Goal: Information Seeking & Learning: Learn about a topic

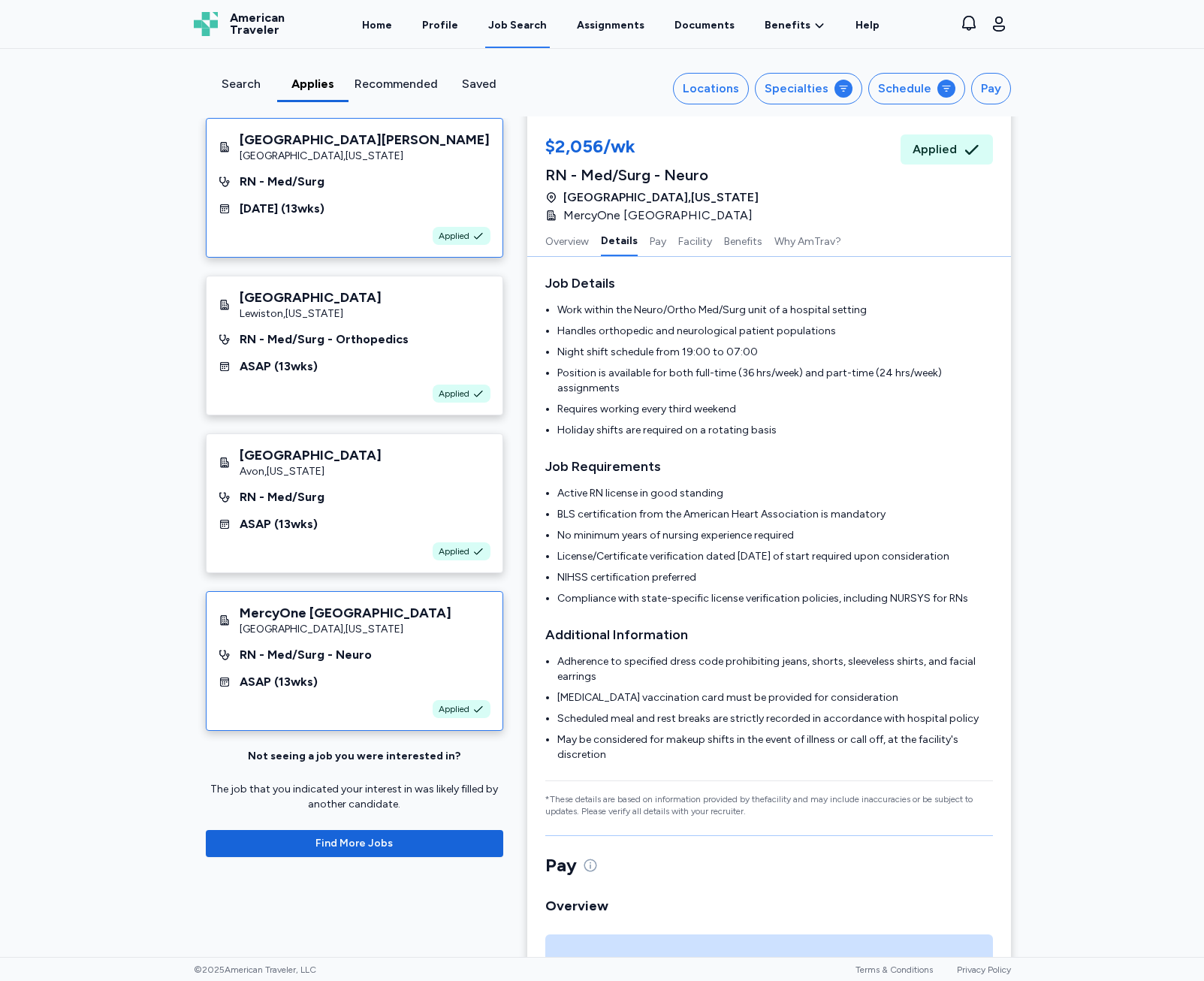
click at [365, 162] on div "Knoxville , Tennessee" at bounding box center [364, 156] width 250 height 15
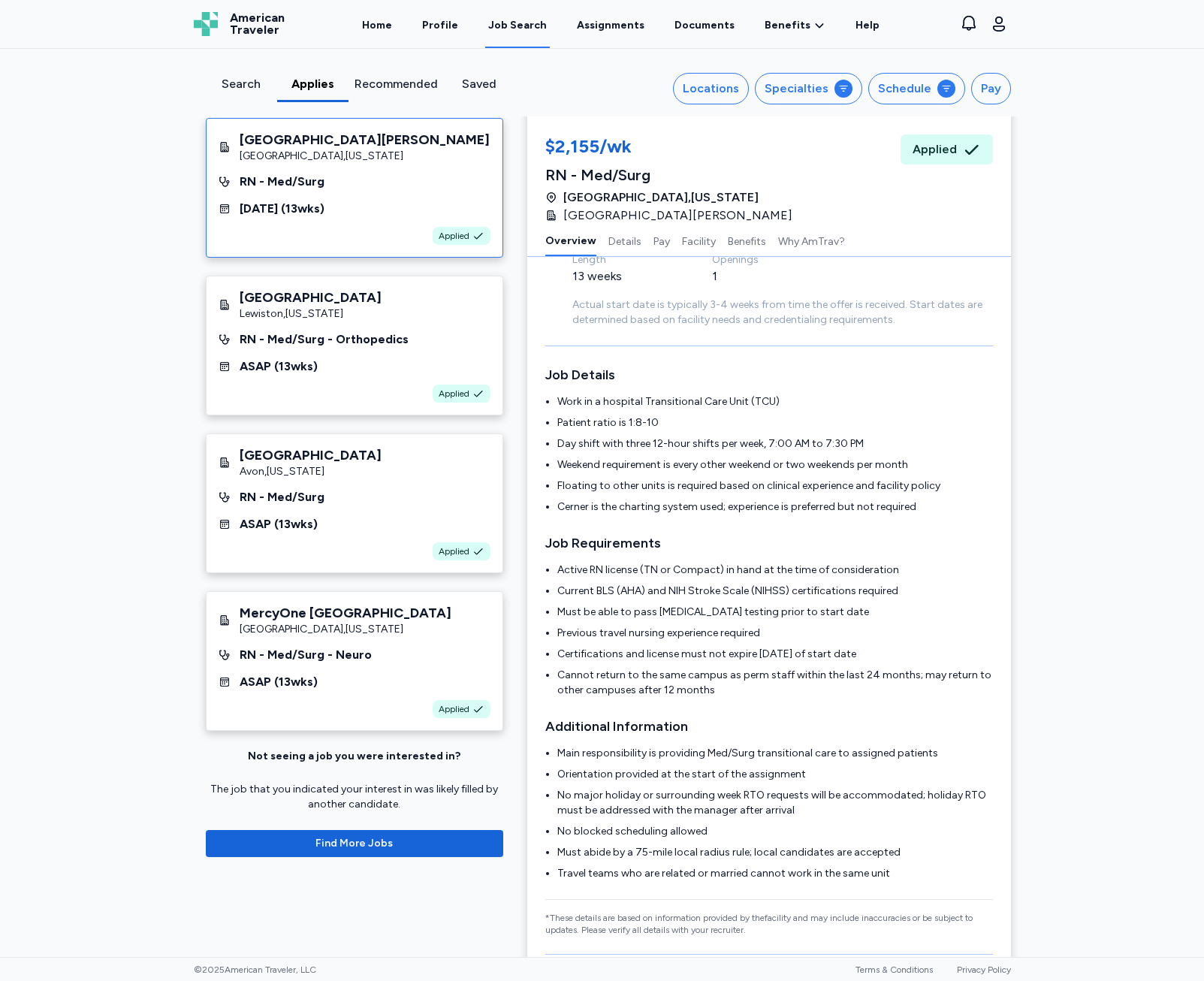
scroll to position [2, 0]
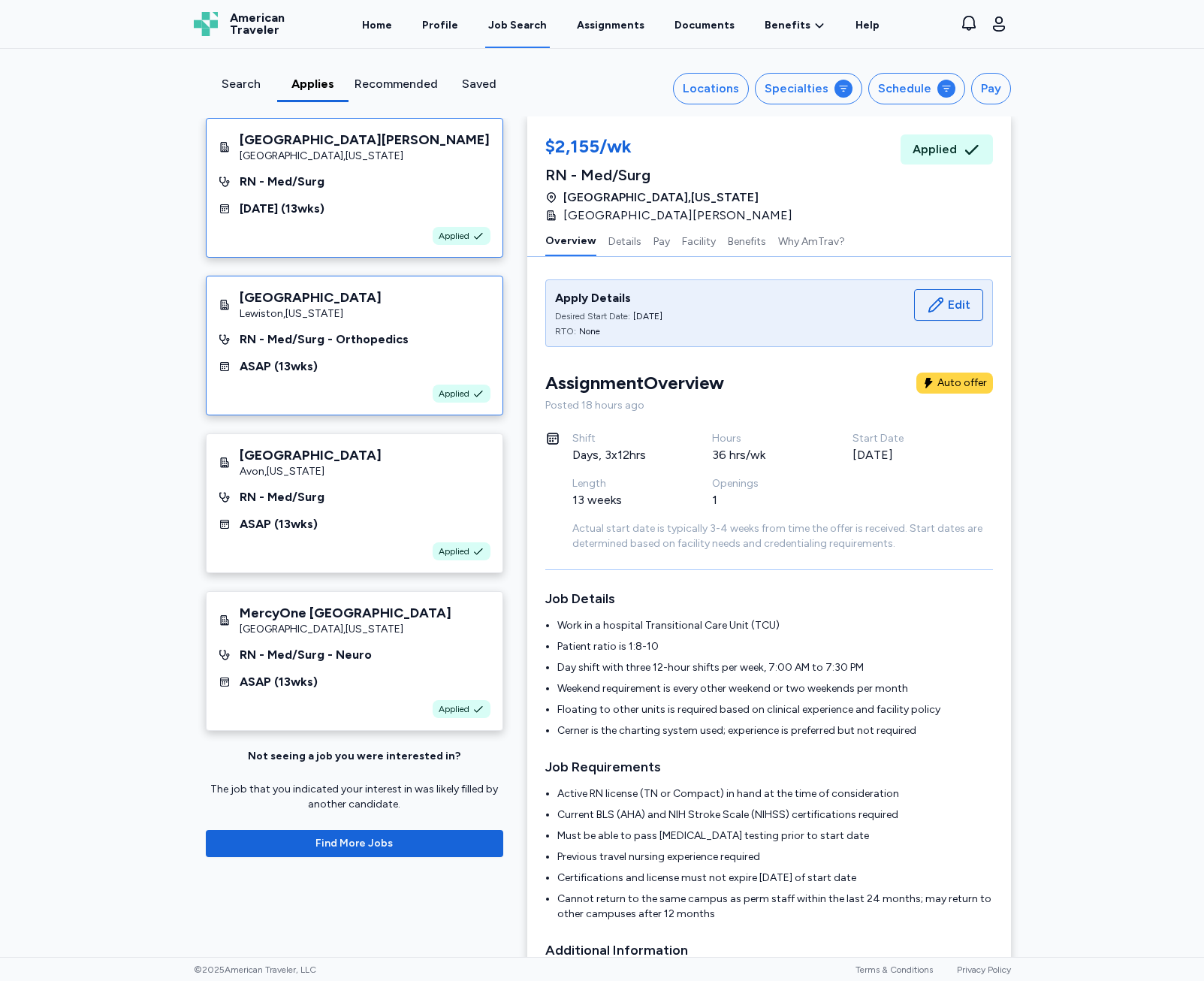
click at [353, 342] on div "RN - Med/Surg - Orthopedics" at bounding box center [323, 339] width 169 height 18
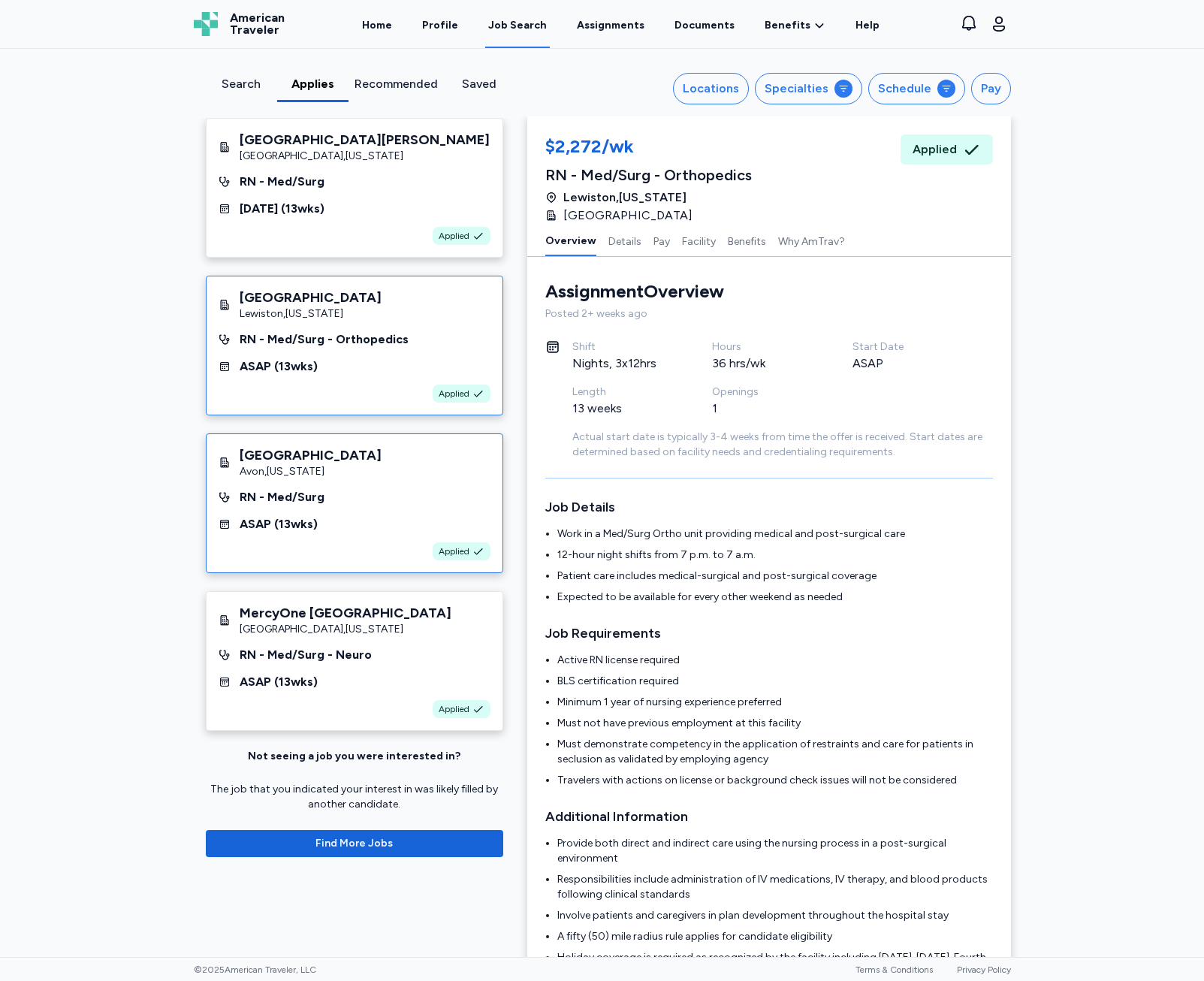
click at [280, 472] on div "Avon , Indiana" at bounding box center [310, 472] width 142 height 15
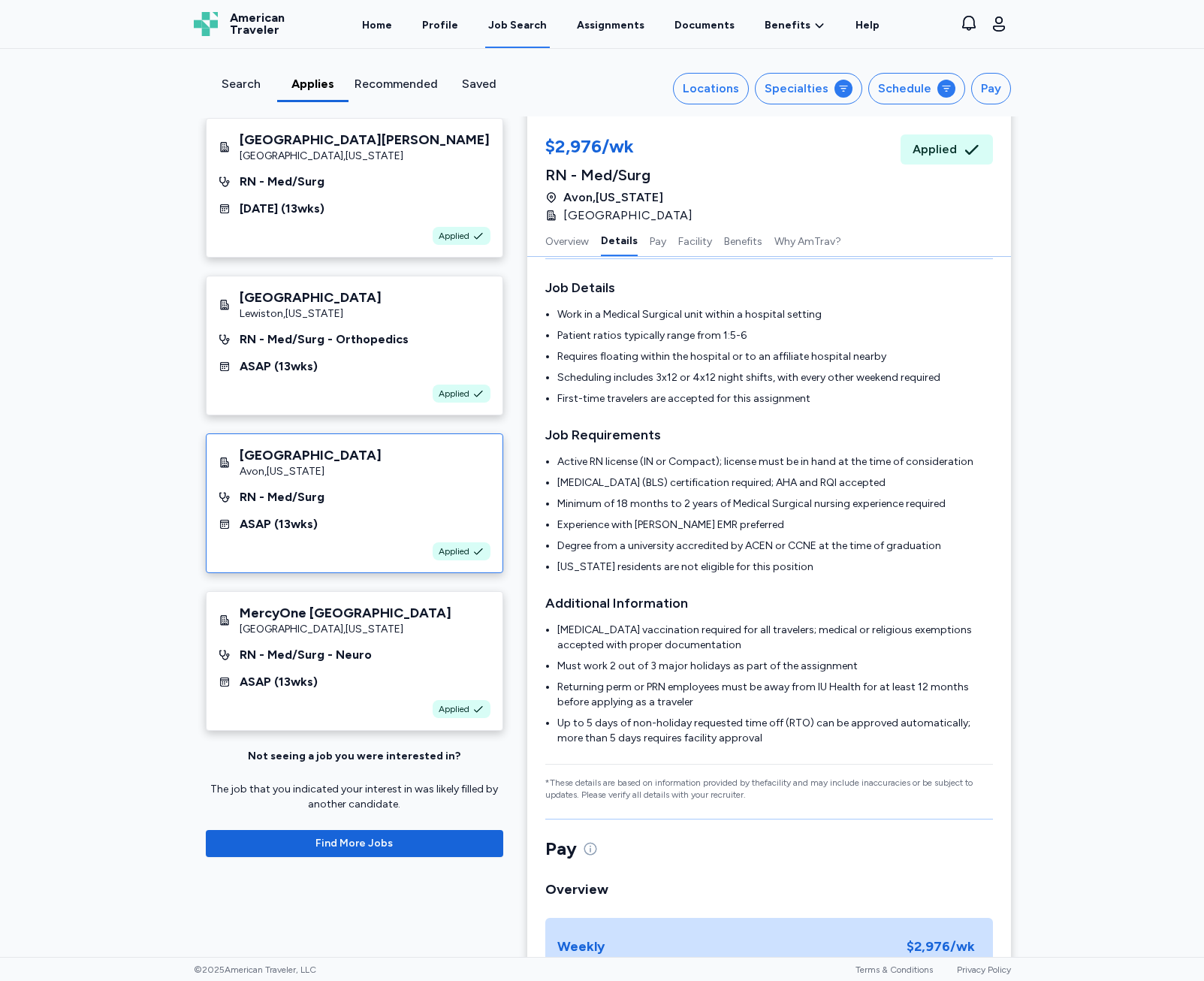
scroll to position [227, 0]
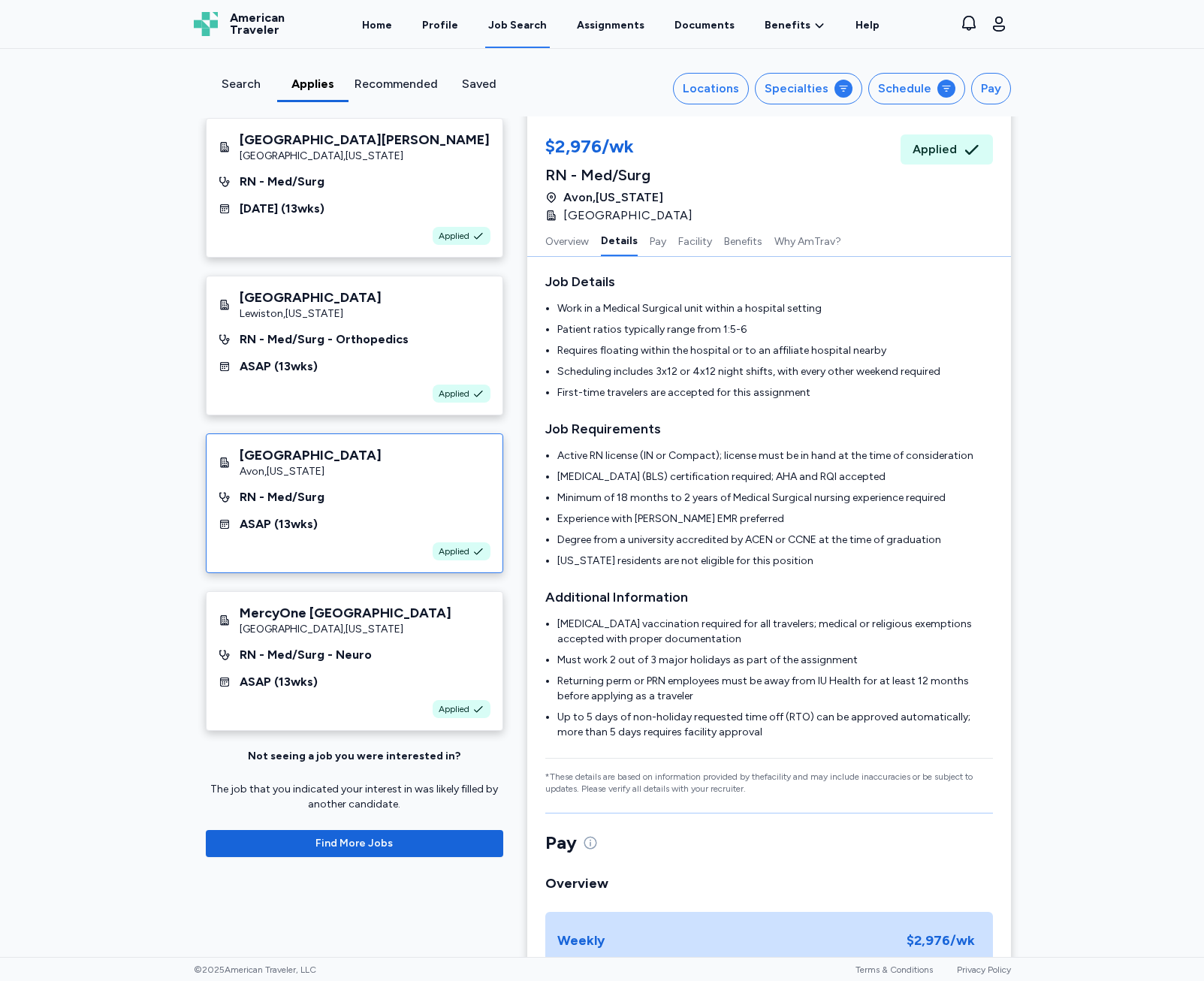
click at [636, 246] on div "Overview Details Pay Facility Benefits Why AmTrav?" at bounding box center [769, 240] width 483 height 32
click at [650, 255] on button "Pay" at bounding box center [659, 239] width 17 height 31
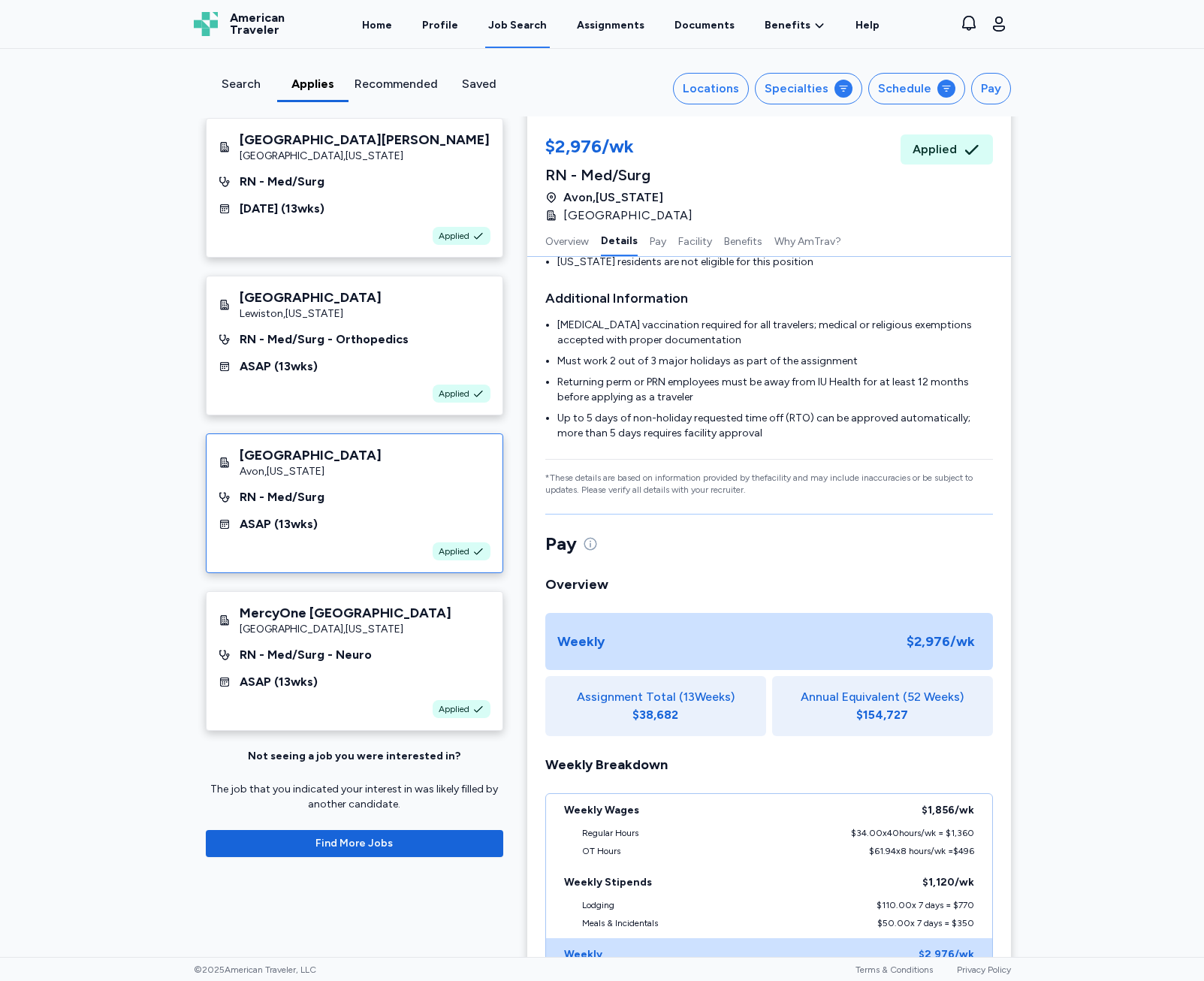
scroll to position [0, 0]
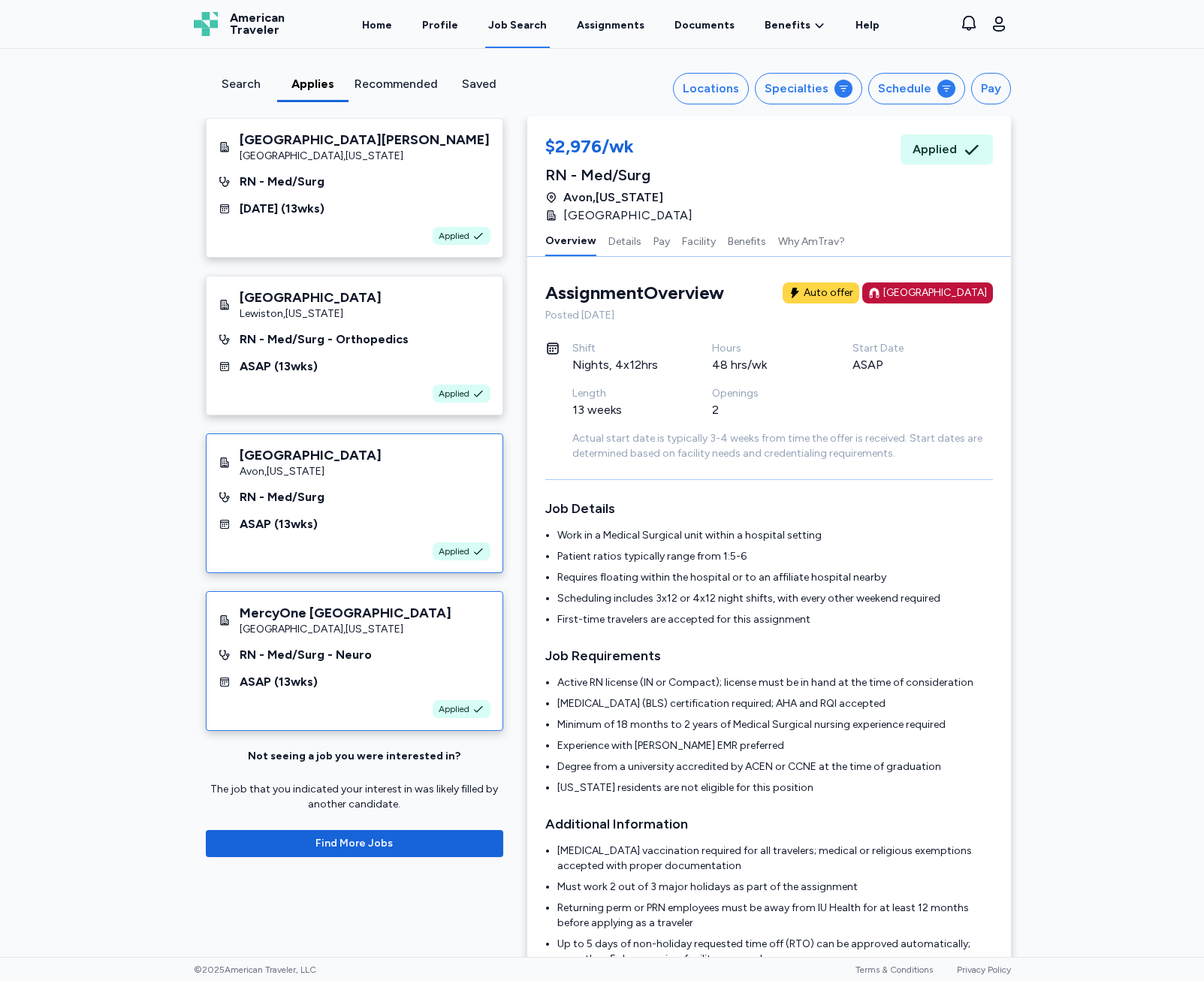
click at [367, 664] on div "MercyOne Siouxland Medical Center Sioux City , Iowa RN - Med/Surg - Neuro ASAP …" at bounding box center [354, 661] width 298 height 139
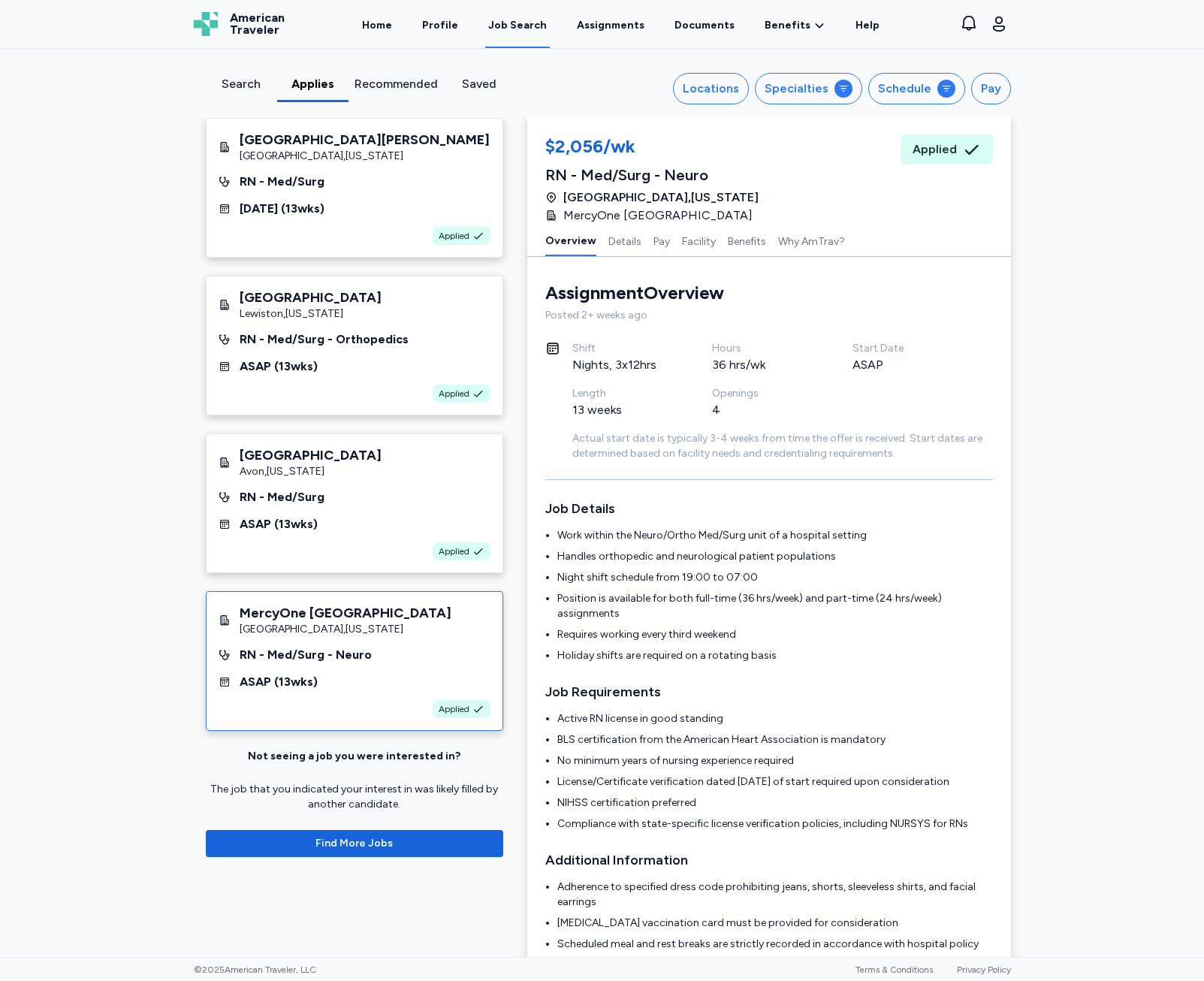
scroll to position [2, 0]
click at [376, 485] on div "IU Health West Hospital Avon , Indiana RN - Med/Surg ASAP ( 13 wks) Applied" at bounding box center [354, 503] width 298 height 139
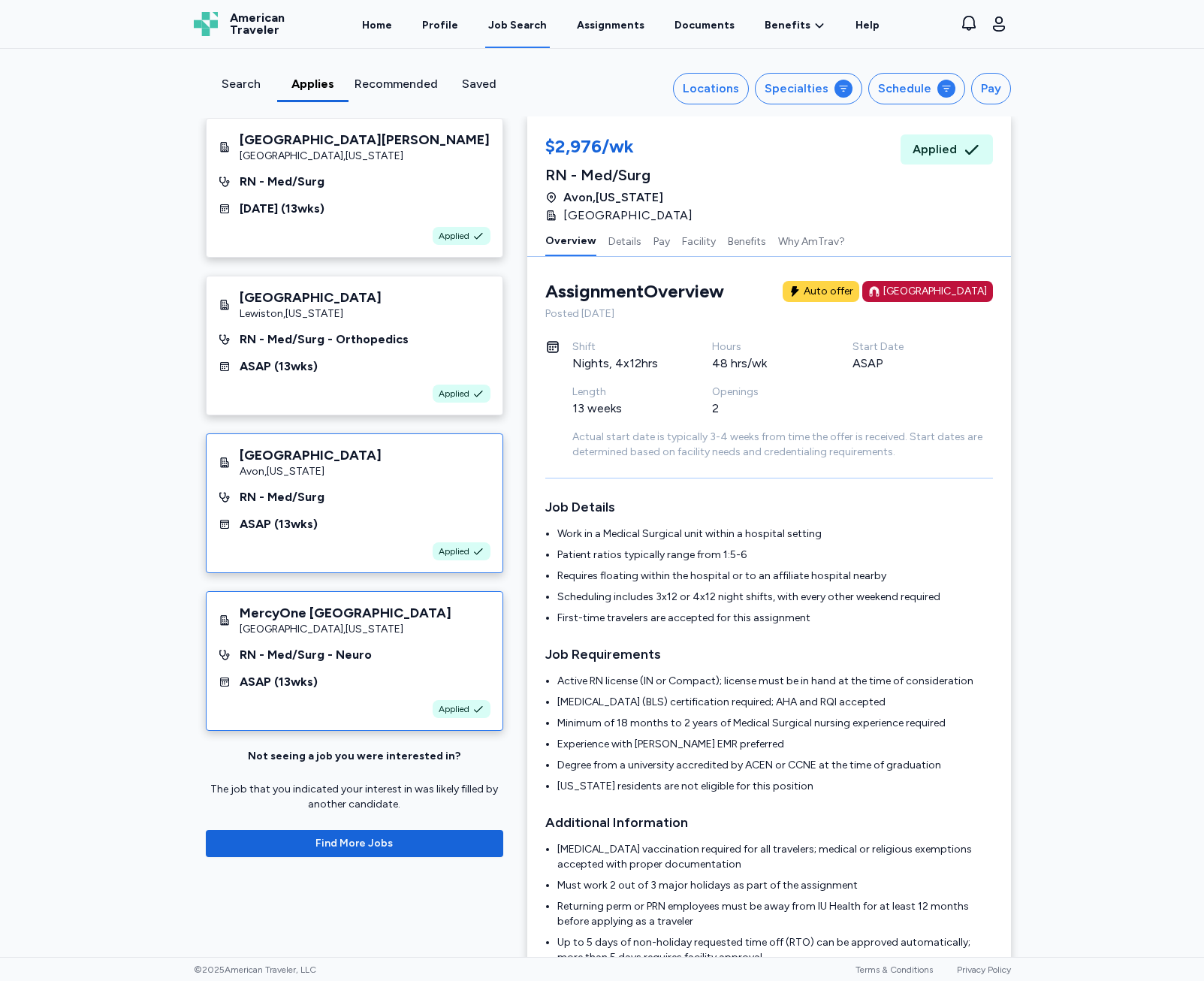
click at [392, 620] on div "MercyOne [GEOGRAPHIC_DATA]" at bounding box center [345, 613] width 212 height 18
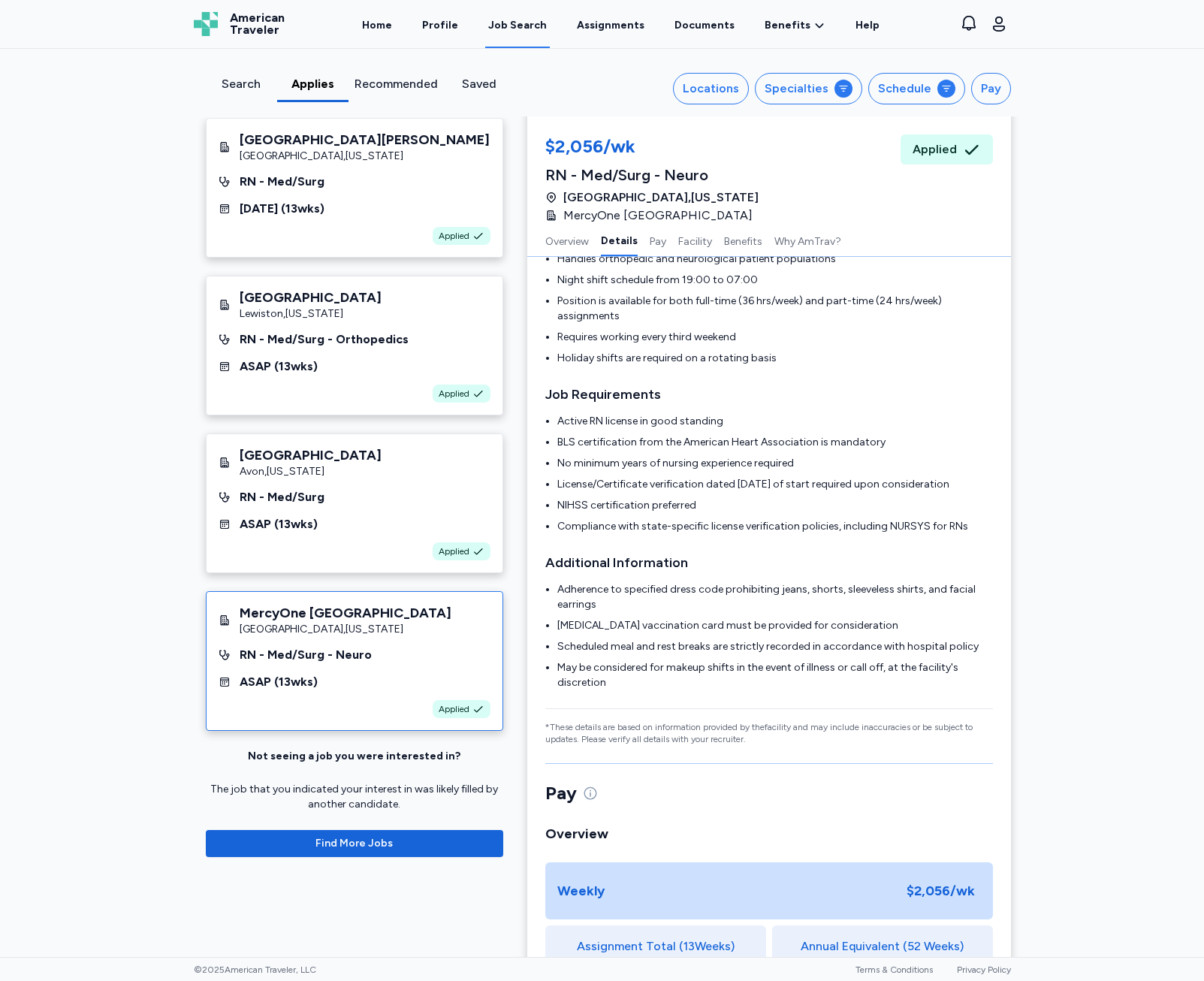
scroll to position [302, 0]
